Goal: Navigation & Orientation: Find specific page/section

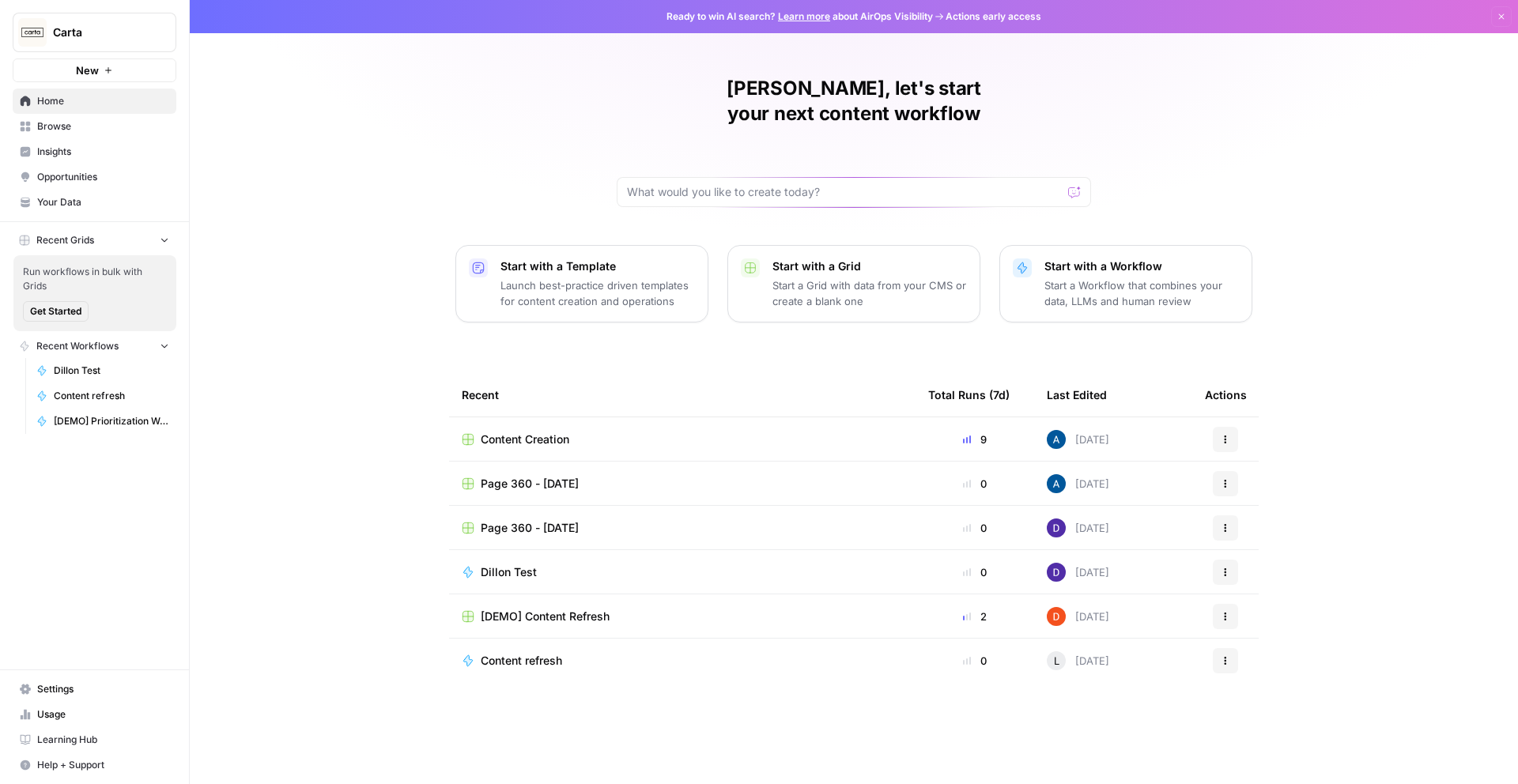
click at [82, 151] on span "Insights" at bounding box center [103, 152] width 132 height 15
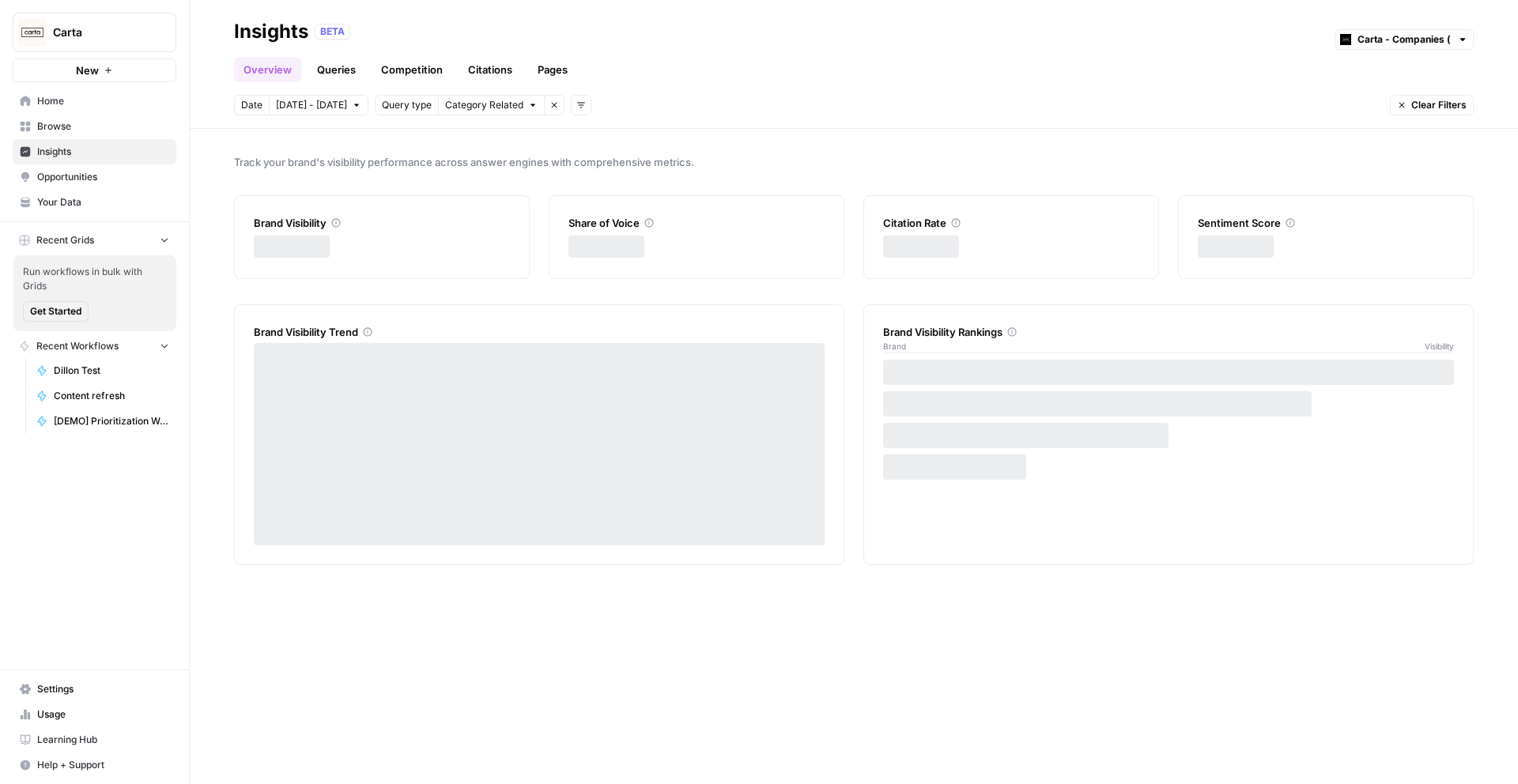
click at [561, 66] on link "Pages" at bounding box center [552, 69] width 49 height 25
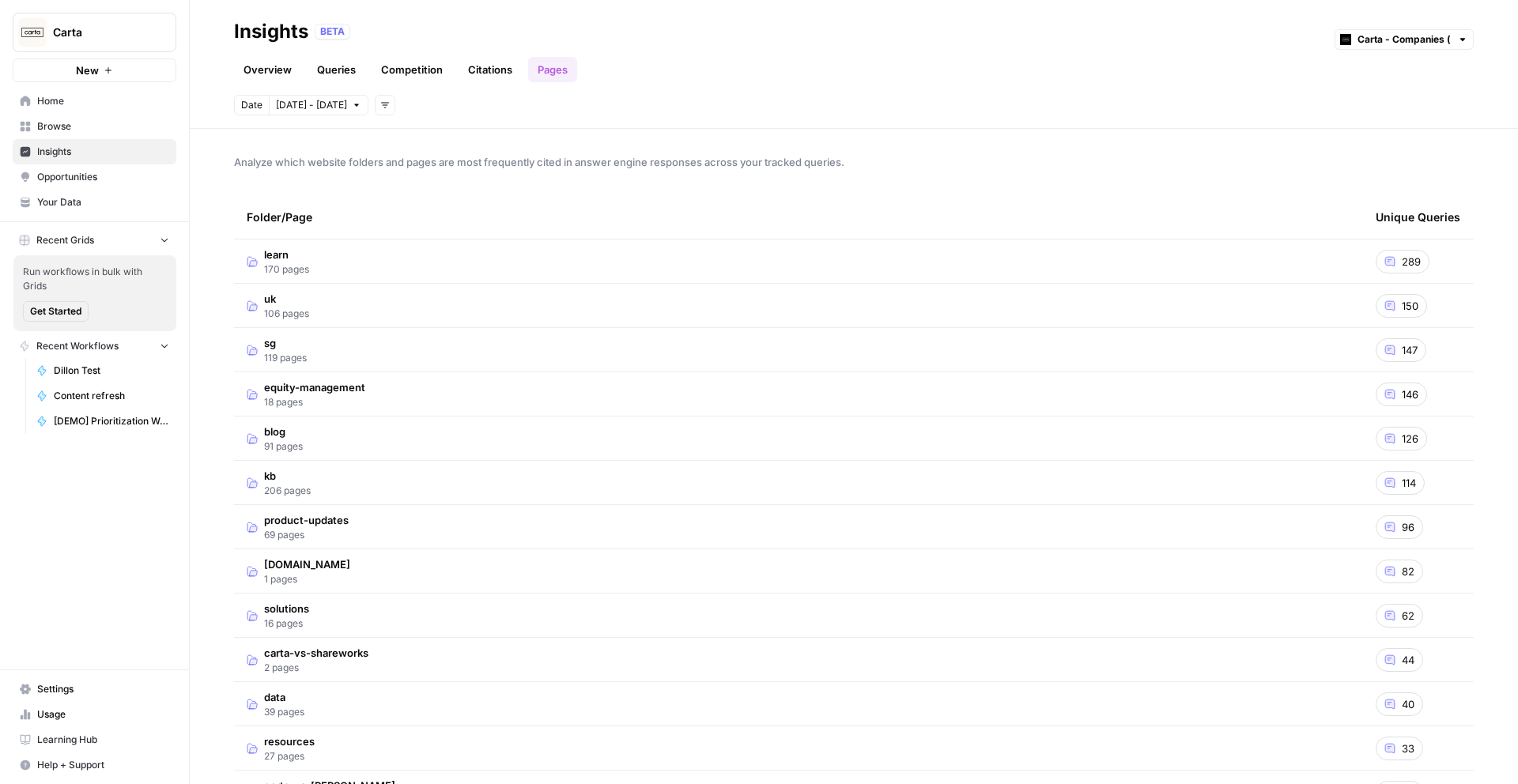
click at [505, 64] on link "Citations" at bounding box center [490, 69] width 63 height 25
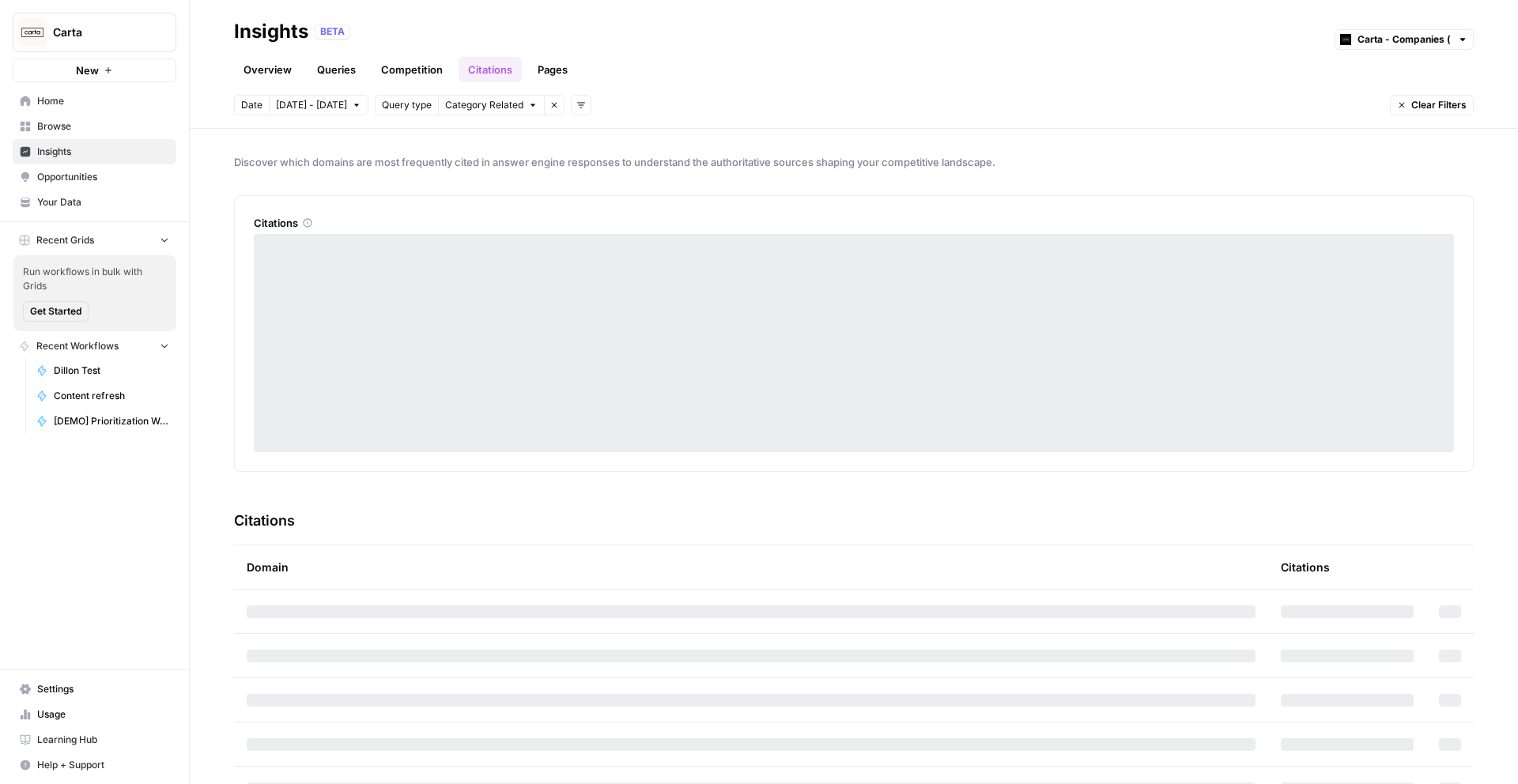
click at [397, 74] on link "Competition" at bounding box center [412, 69] width 81 height 25
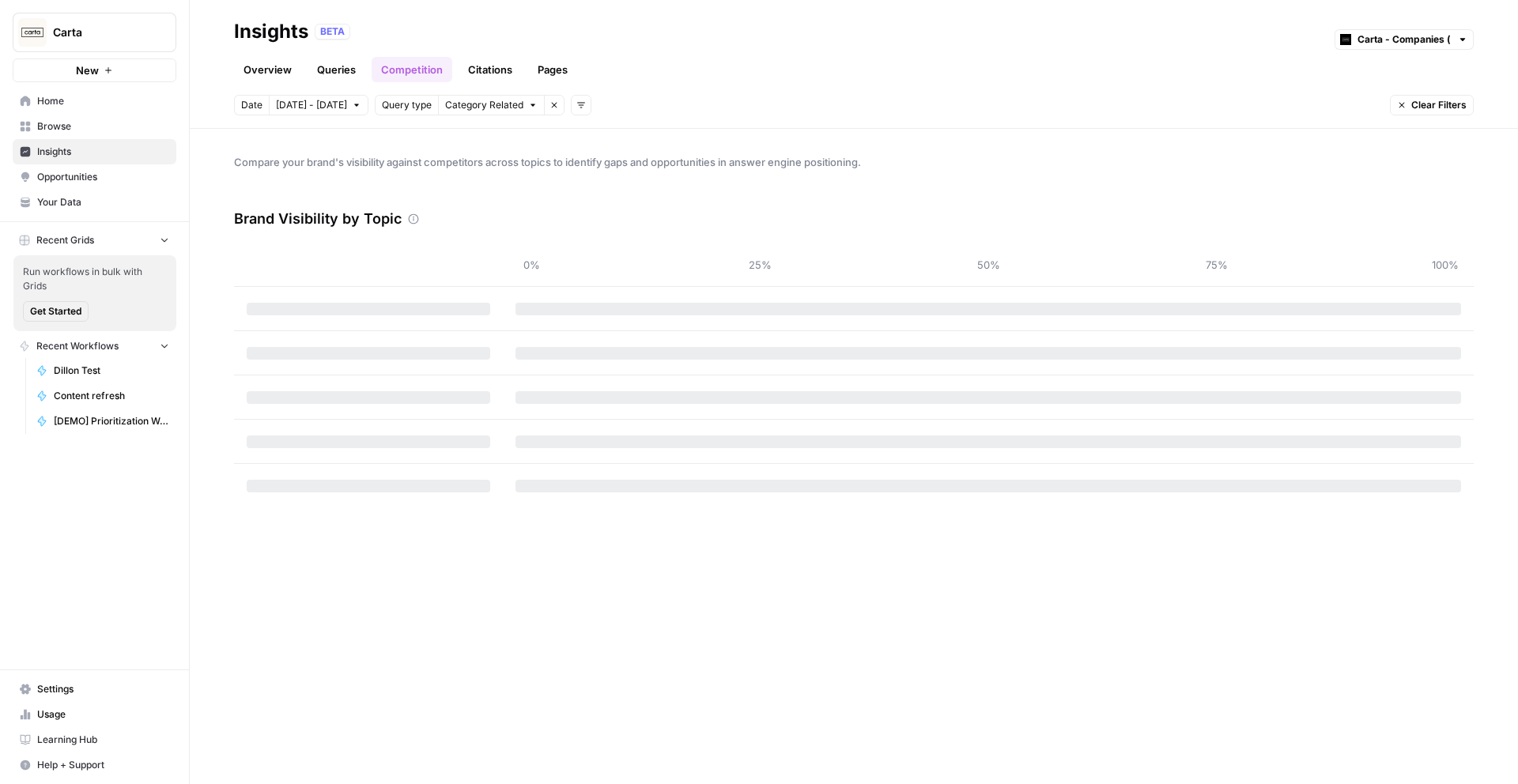
click at [550, 74] on link "Pages" at bounding box center [552, 69] width 49 height 25
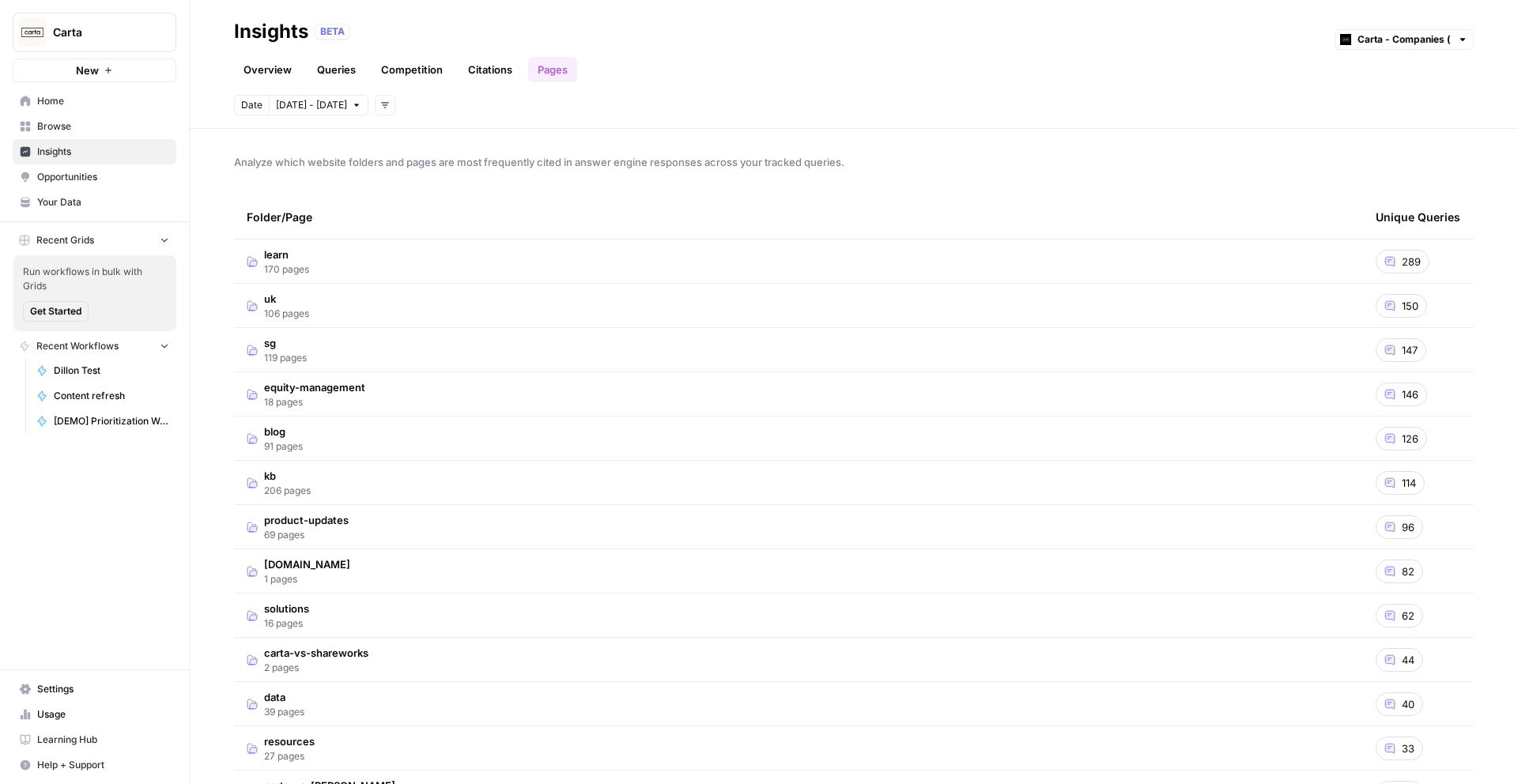
click at [86, 185] on link "Opportunities" at bounding box center [95, 177] width 164 height 25
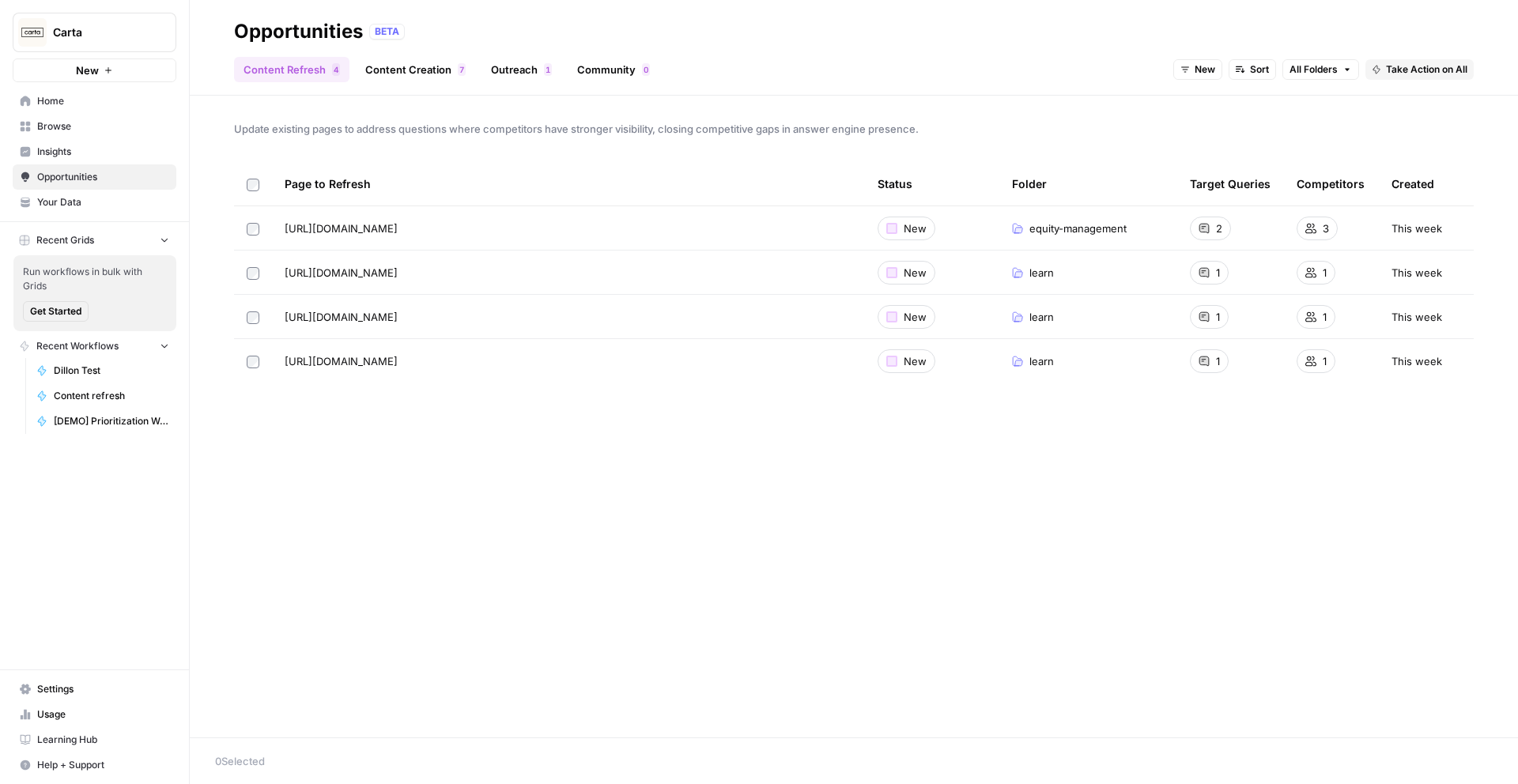
click at [432, 72] on link "Content Creation 7" at bounding box center [415, 69] width 119 height 25
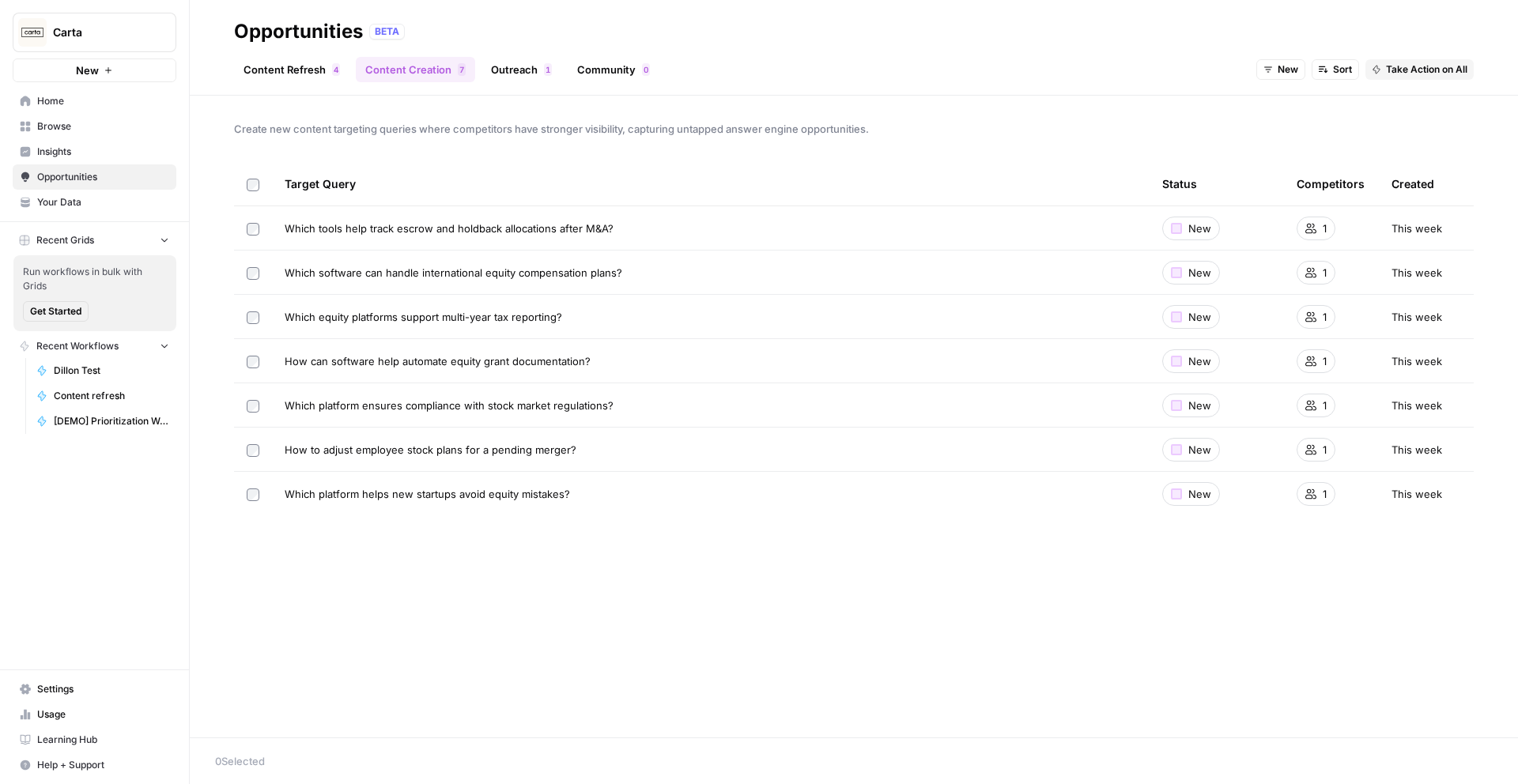
click at [526, 71] on link "Outreach 1" at bounding box center [522, 69] width 80 height 25
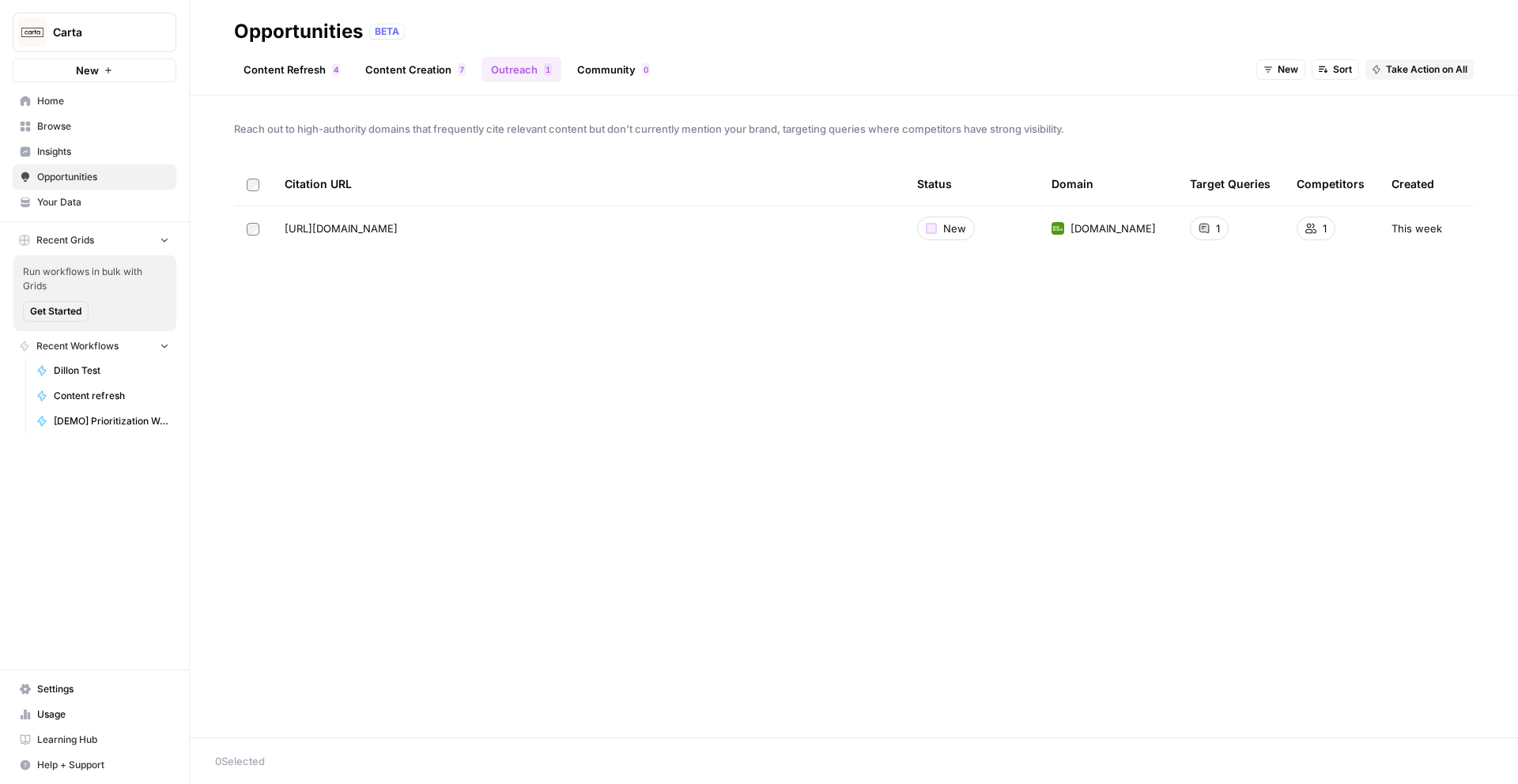
click at [618, 68] on link "Community 0" at bounding box center [613, 69] width 92 height 25
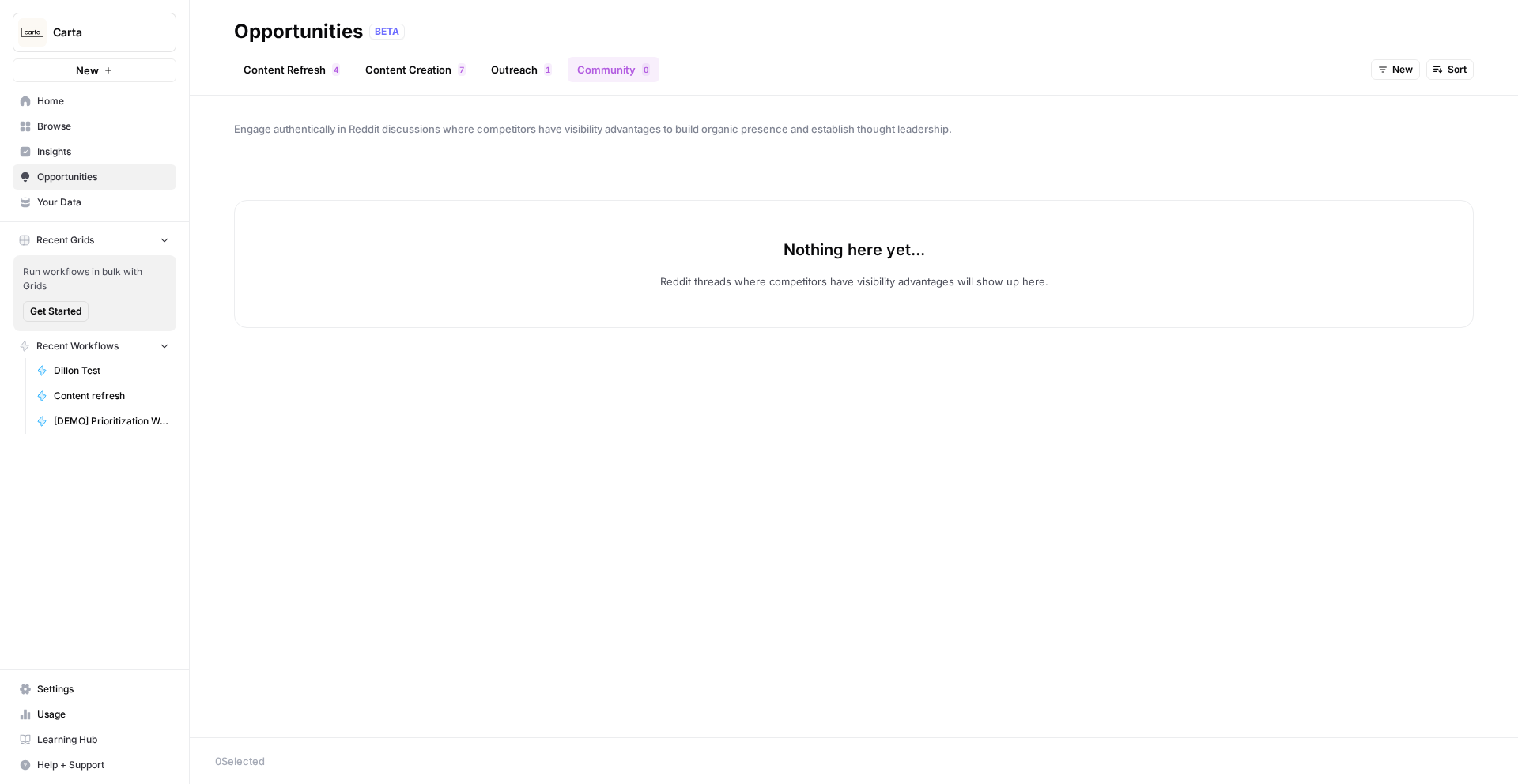
click at [526, 70] on link "Outreach 1" at bounding box center [522, 69] width 80 height 25
